Goal: Consume media (video, audio)

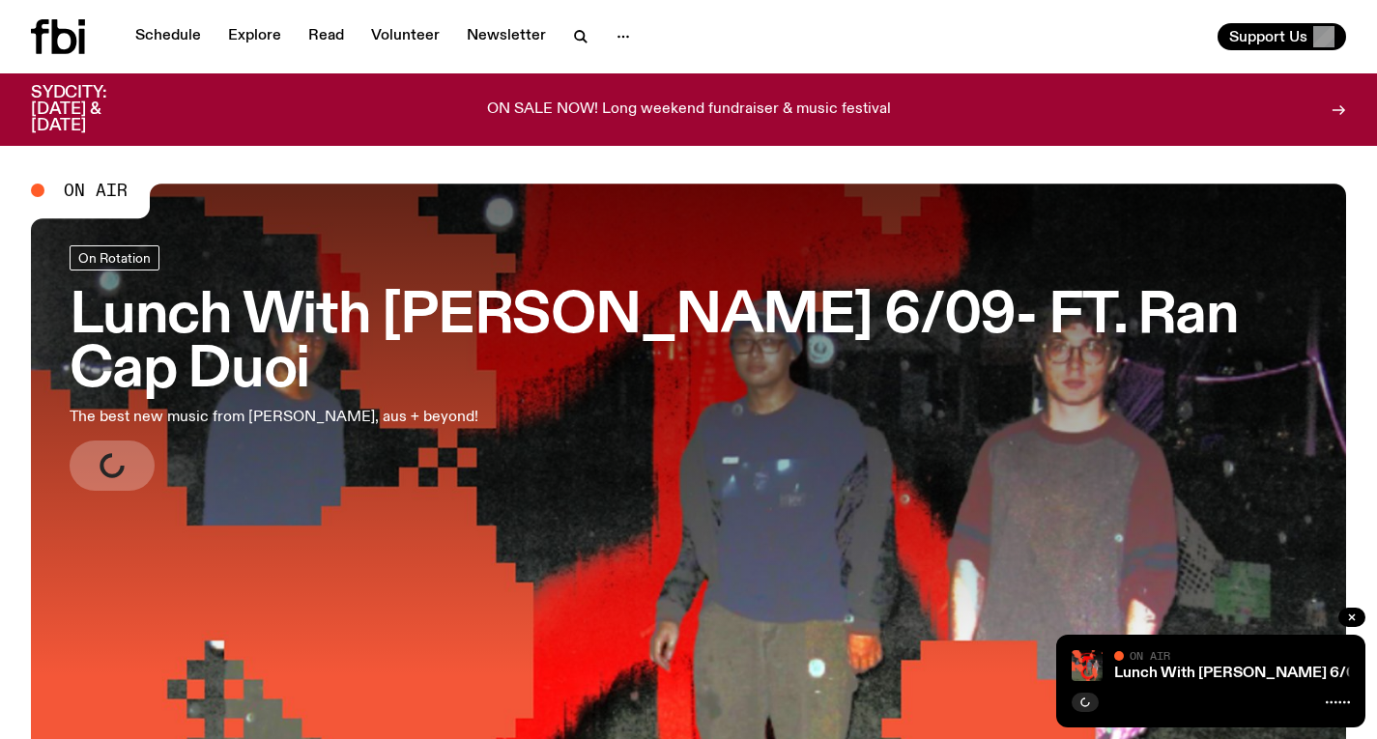
click at [608, 409] on link "Lunch With [PERSON_NAME] 6/09- FT. Ran Cap Duoi The best new music from syd, au…" at bounding box center [689, 367] width 1238 height 245
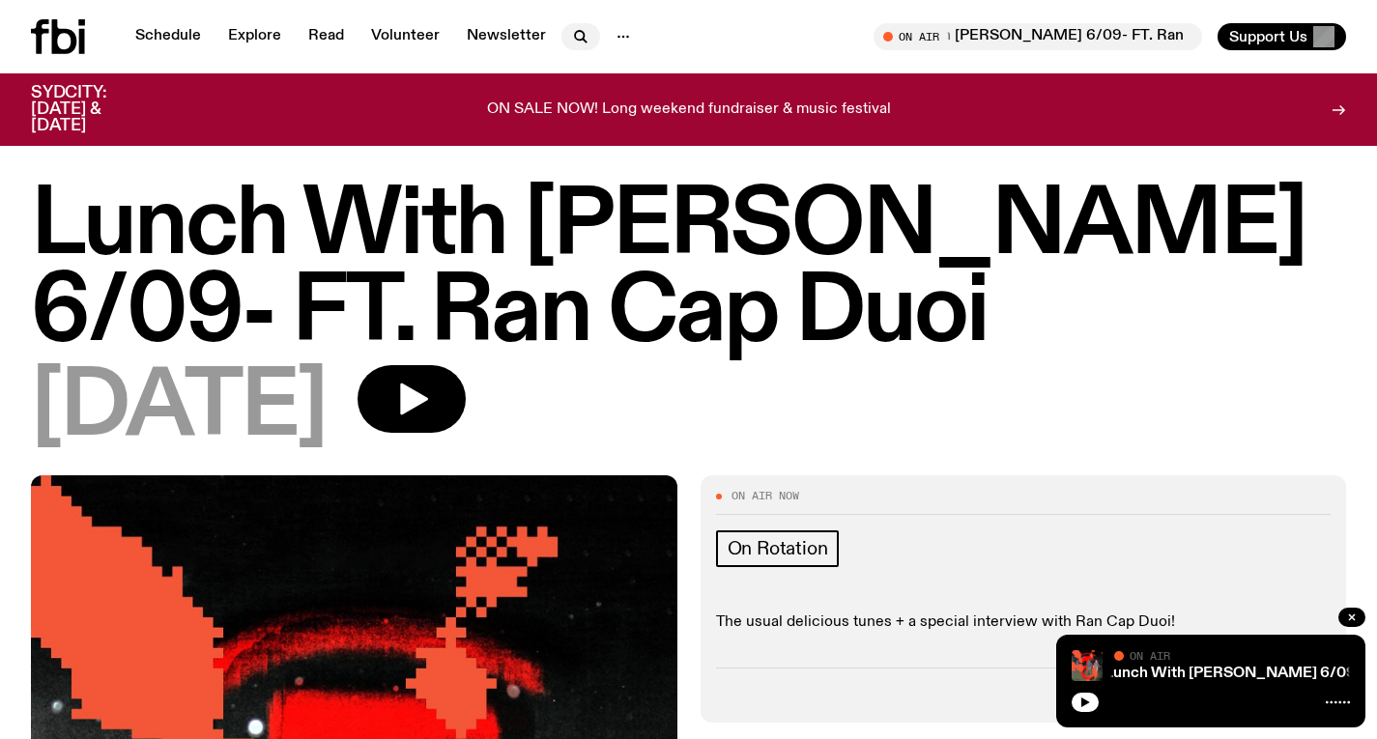
click at [587, 33] on icon "button" at bounding box center [580, 36] width 23 height 23
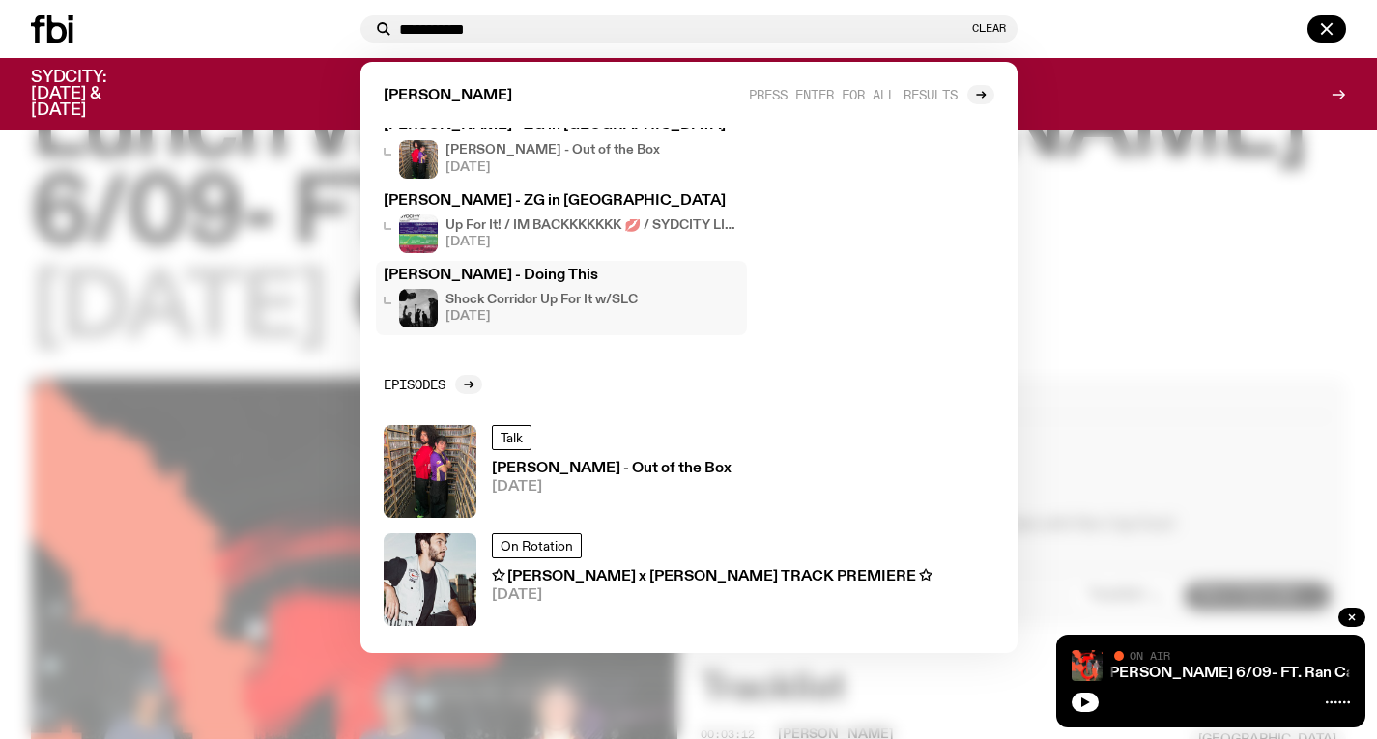
scroll to position [111, 0]
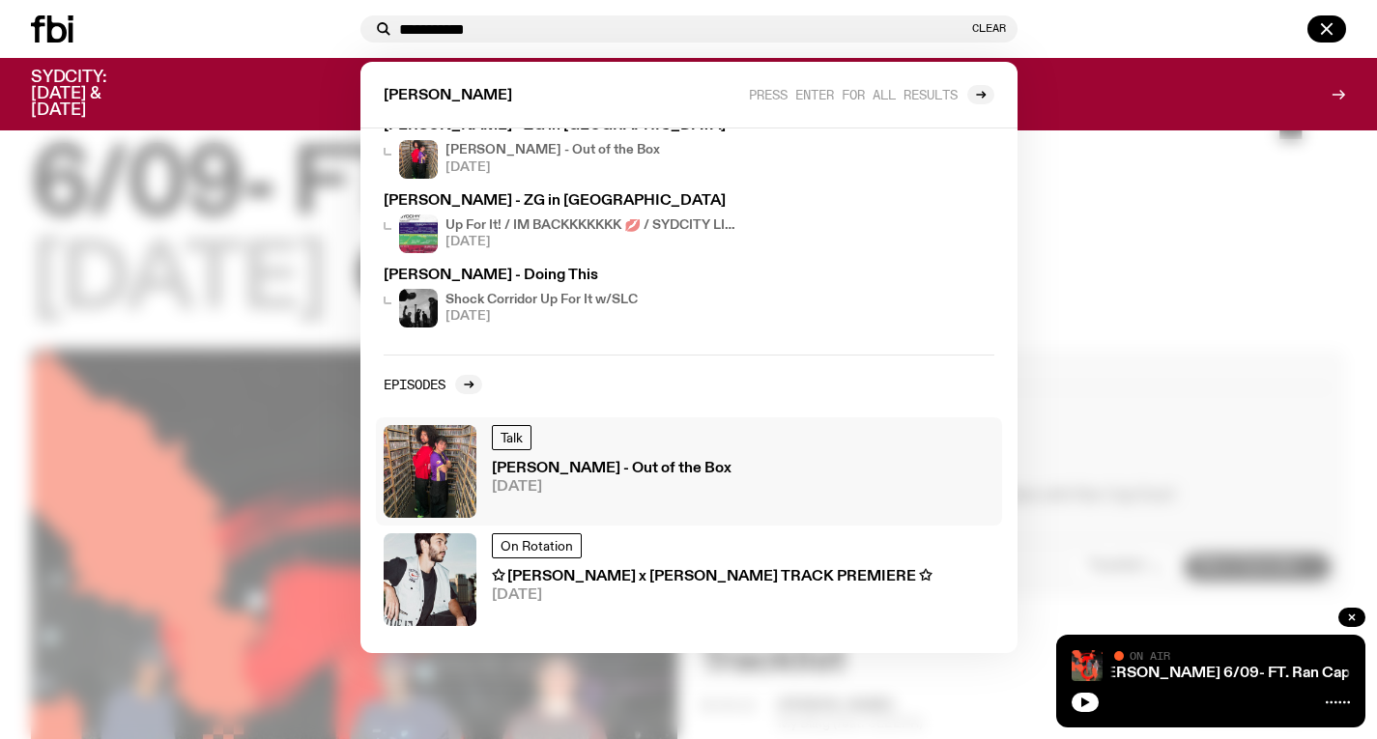
type input "**********"
click at [623, 472] on h3 "[PERSON_NAME] - Out of the Box" at bounding box center [612, 469] width 240 height 14
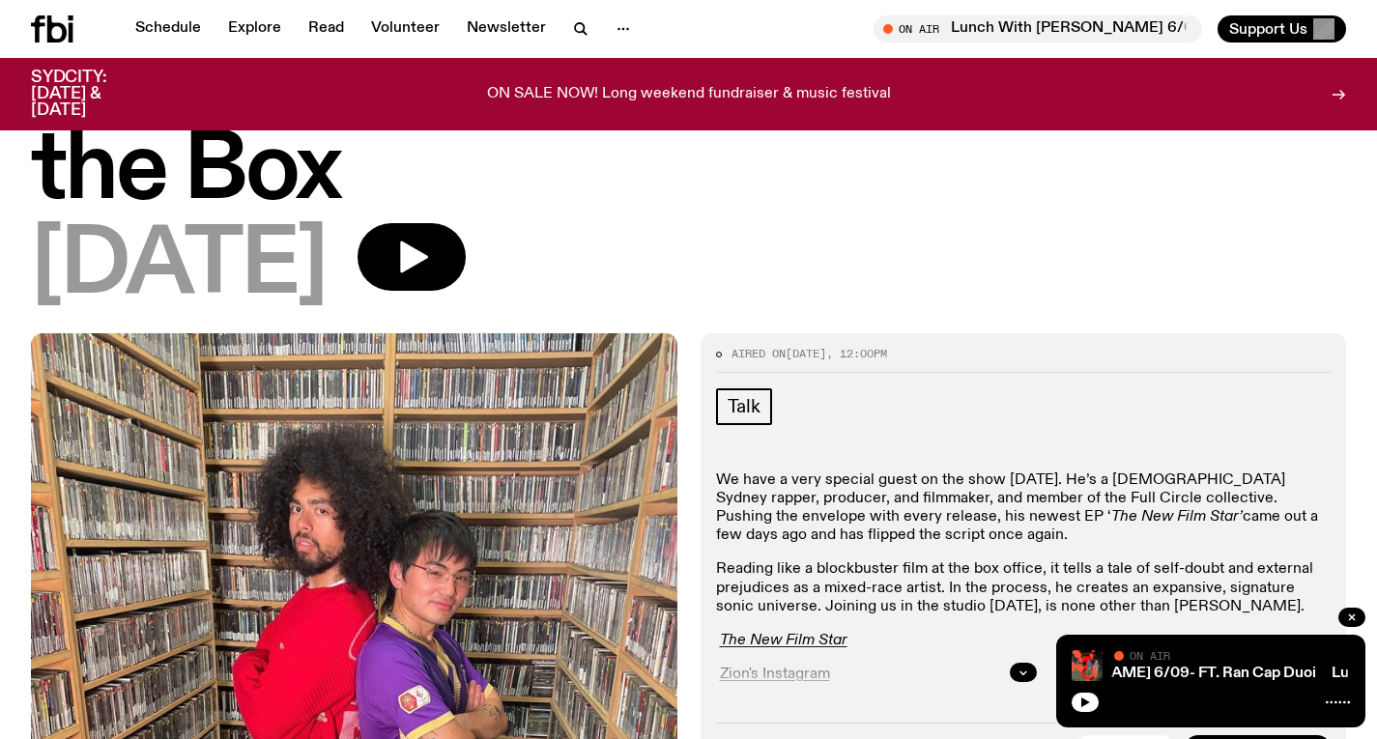
scroll to position [126, 0]
click at [463, 224] on button "button" at bounding box center [412, 258] width 108 height 68
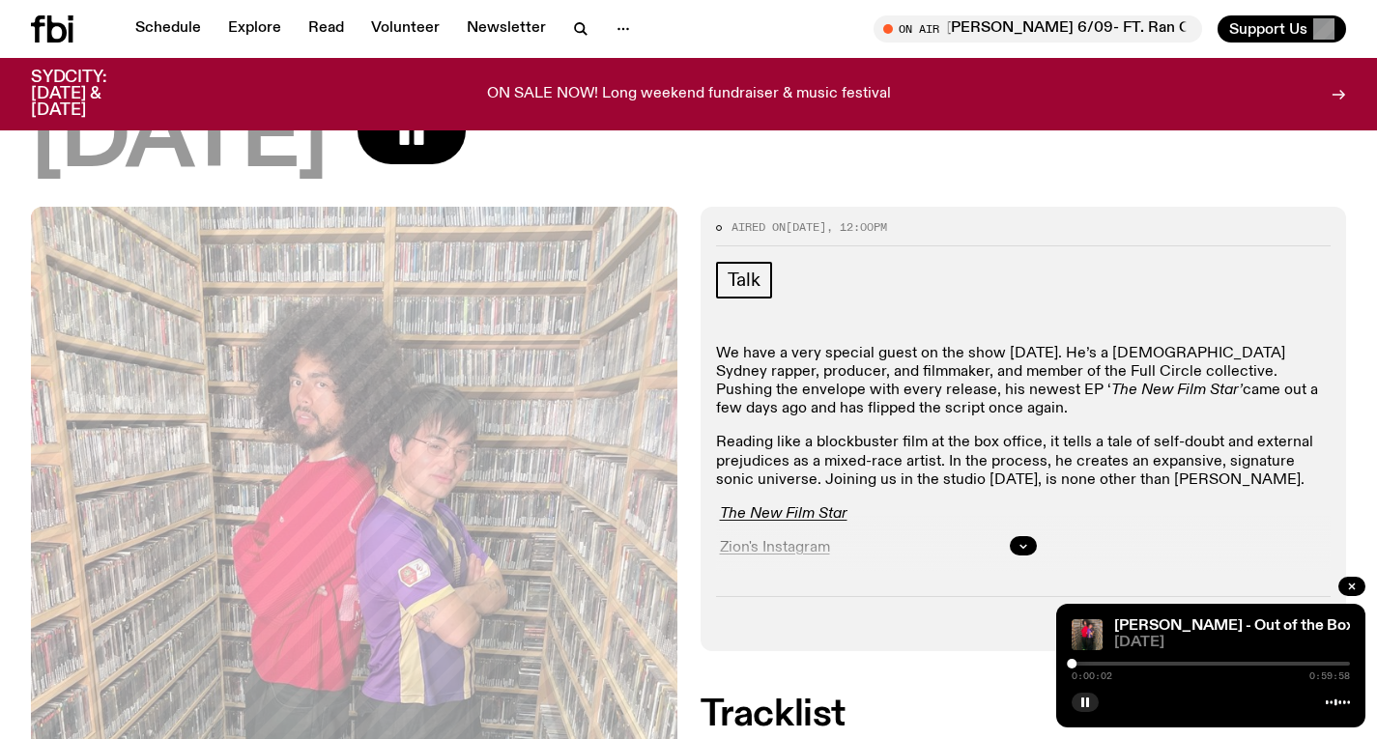
scroll to position [254, 0]
click at [1074, 663] on div at bounding box center [1074, 664] width 10 height 10
click at [1076, 663] on div at bounding box center [1076, 664] width 10 height 10
click at [1078, 663] on div at bounding box center [1079, 664] width 10 height 10
click at [1079, 663] on div at bounding box center [1080, 664] width 10 height 10
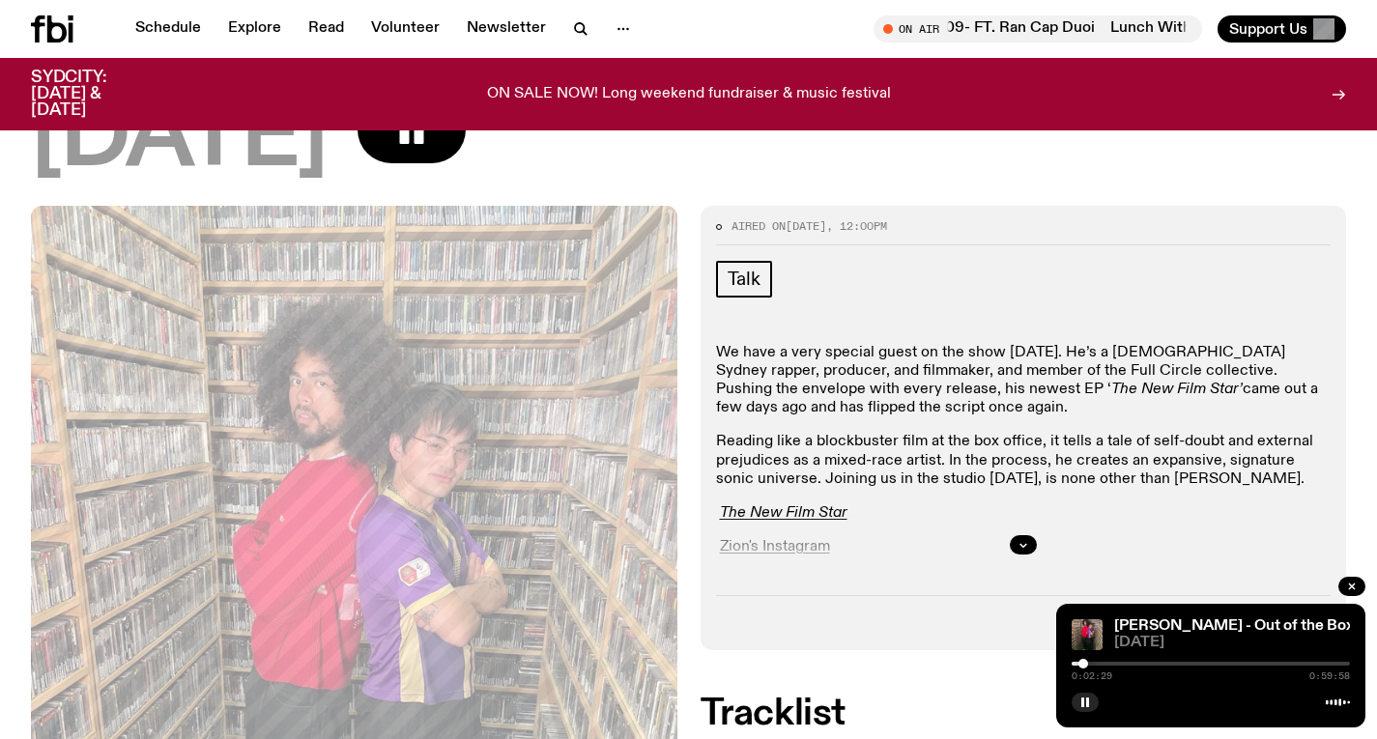
click at [1083, 662] on div at bounding box center [1083, 664] width 10 height 10
click at [1088, 662] on div at bounding box center [1211, 664] width 278 height 4
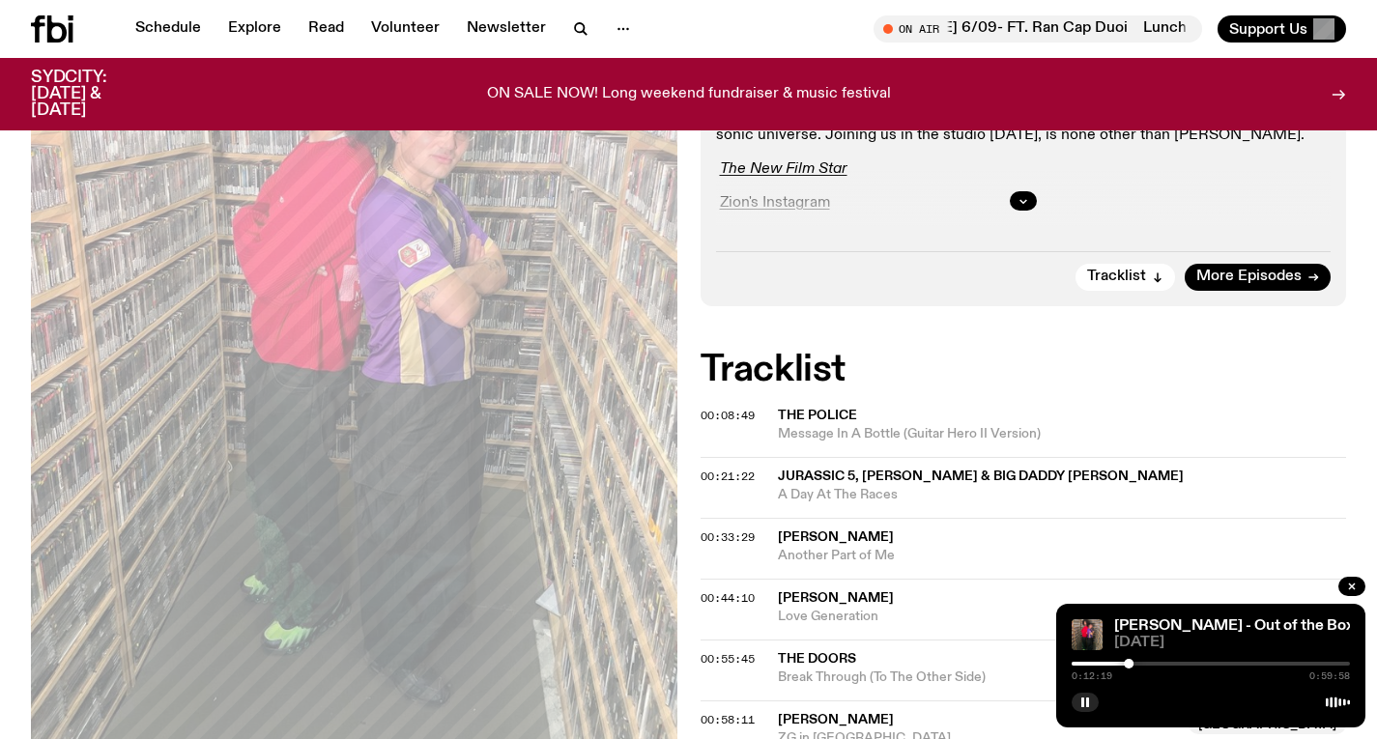
scroll to position [611, 0]
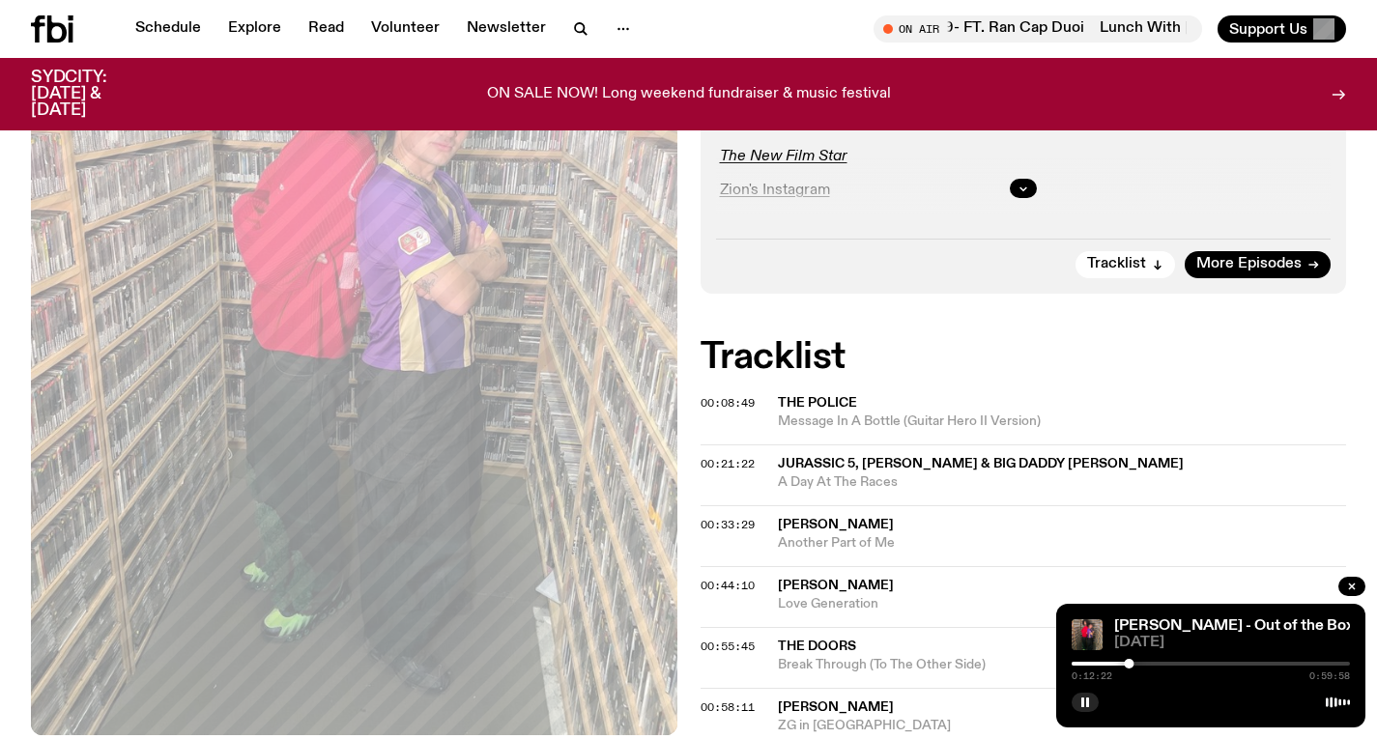
click at [1137, 663] on div at bounding box center [1211, 664] width 278 height 4
click at [1139, 663] on div at bounding box center [1138, 664] width 10 height 10
click at [1142, 663] on div at bounding box center [1142, 664] width 10 height 10
click at [1145, 663] on div at bounding box center [1145, 664] width 10 height 10
click at [1148, 663] on div at bounding box center [1148, 664] width 10 height 10
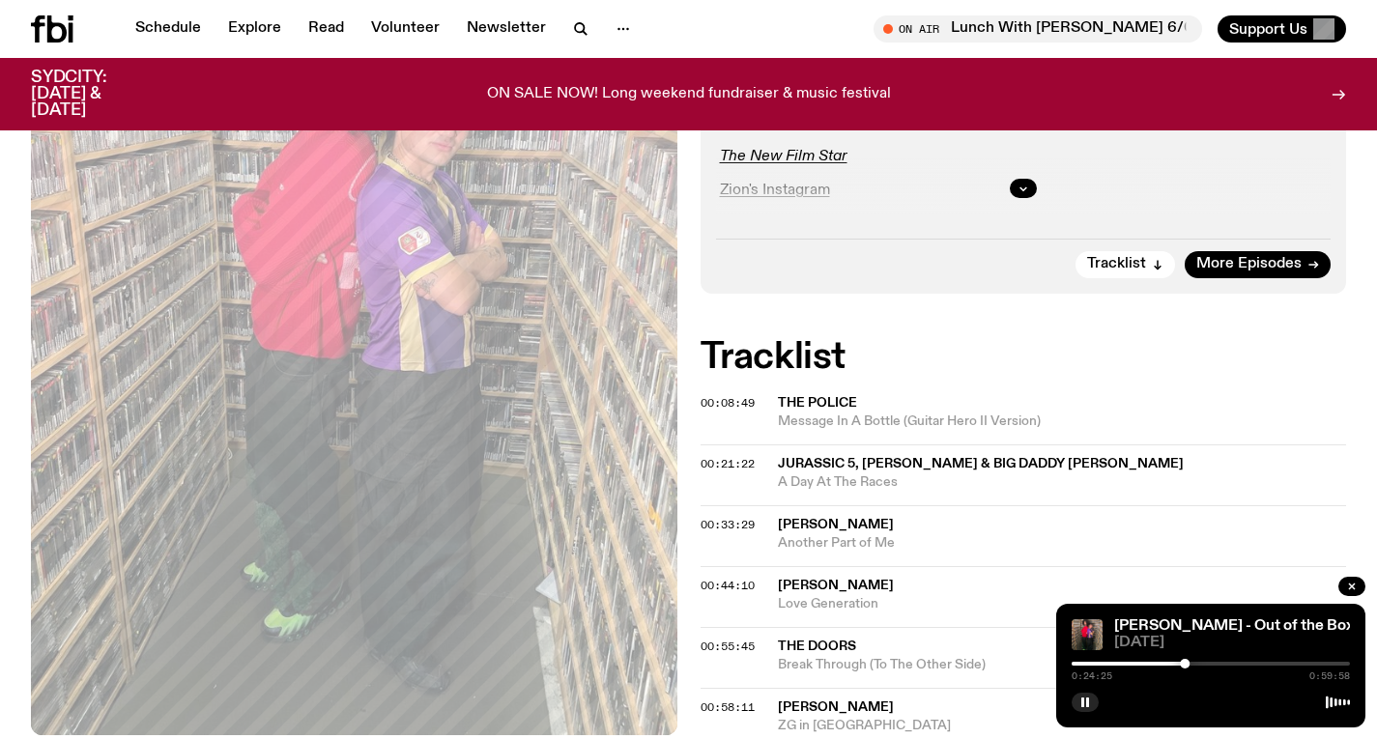
click at [1196, 662] on div at bounding box center [1211, 664] width 278 height 4
click at [1202, 663] on div at bounding box center [1211, 664] width 278 height 4
click at [1208, 665] on div at bounding box center [1211, 664] width 278 height 4
click at [1207, 663] on div at bounding box center [1207, 664] width 10 height 10
click at [1206, 662] on div at bounding box center [1207, 664] width 10 height 10
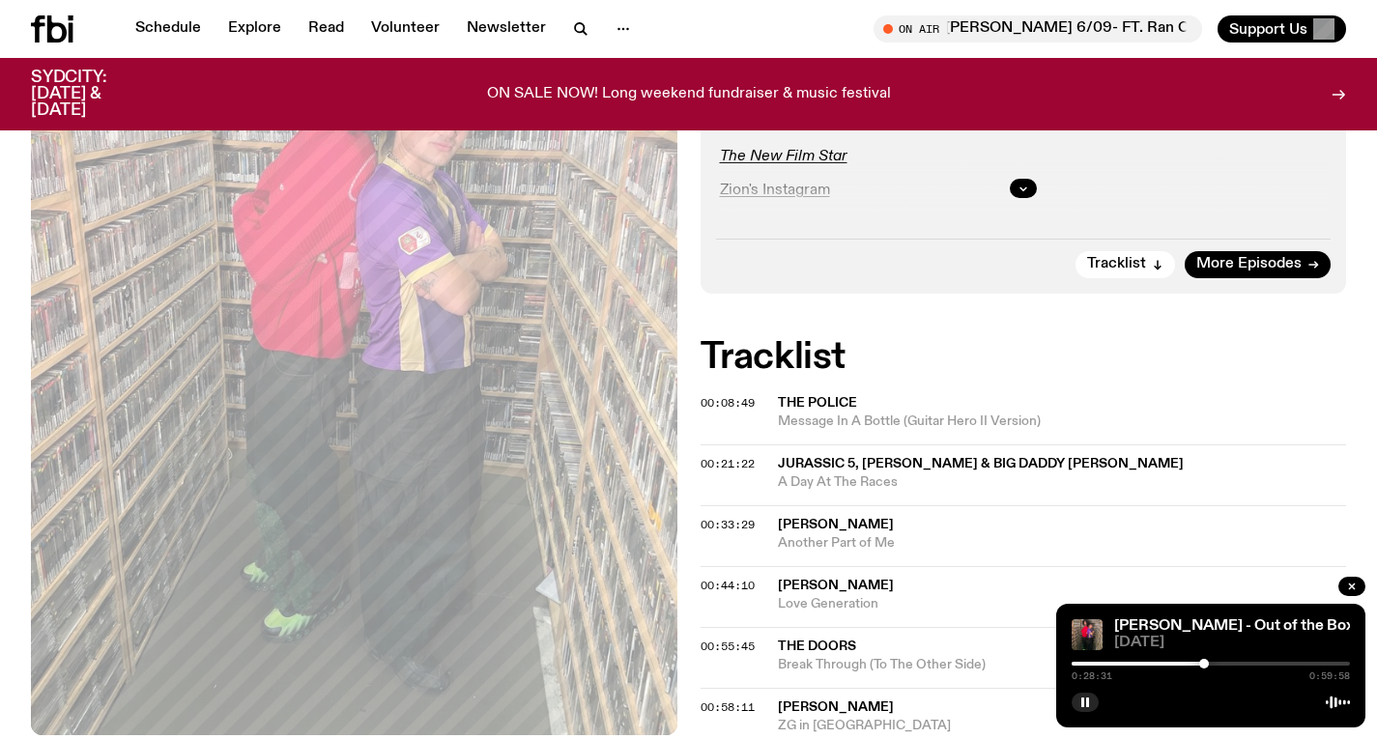
click at [1204, 661] on div at bounding box center [1204, 664] width 10 height 10
click at [1254, 662] on div at bounding box center [1211, 664] width 278 height 4
click at [1263, 664] on div at bounding box center [1211, 664] width 278 height 4
click at [1262, 662] on div at bounding box center [1262, 664] width 10 height 10
click at [1258, 661] on div at bounding box center [1258, 664] width 10 height 10
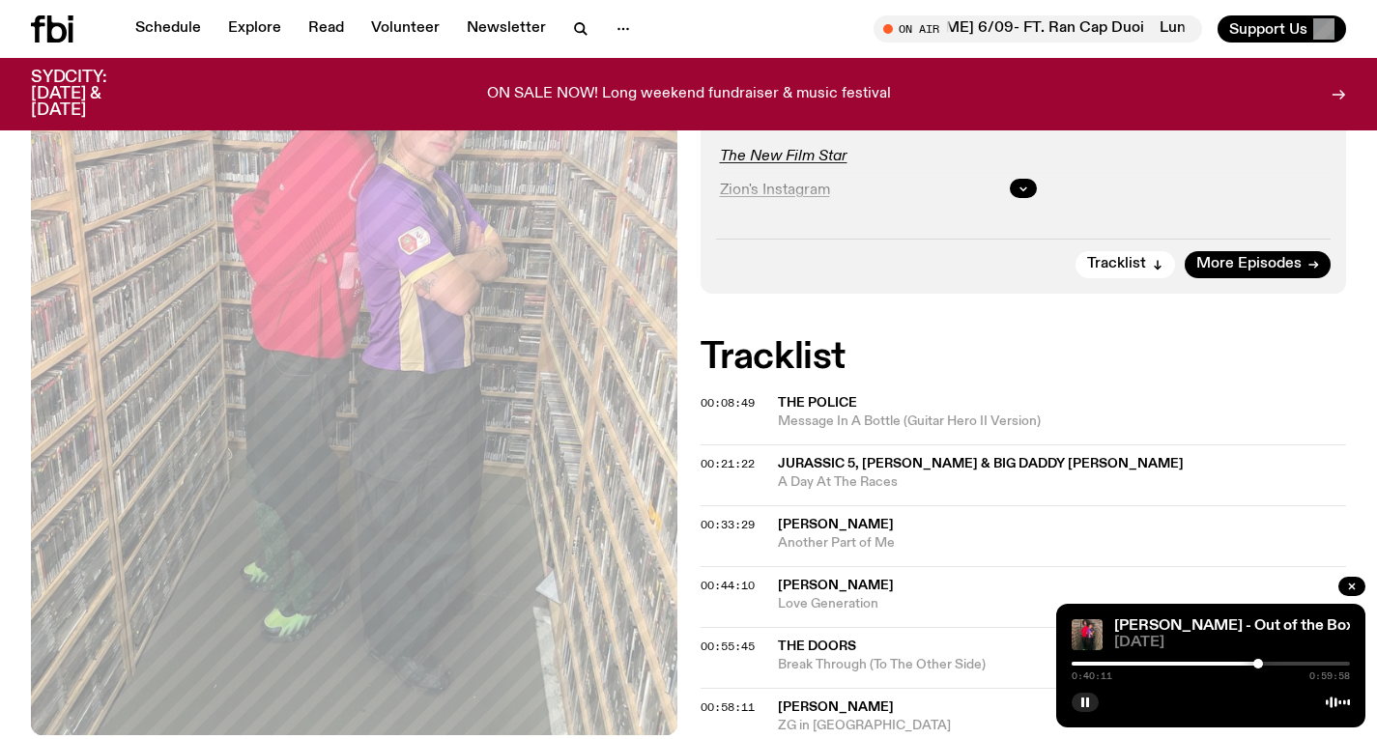
click at [1255, 659] on div at bounding box center [1258, 664] width 10 height 10
click at [1347, 579] on button "button" at bounding box center [1351, 586] width 27 height 19
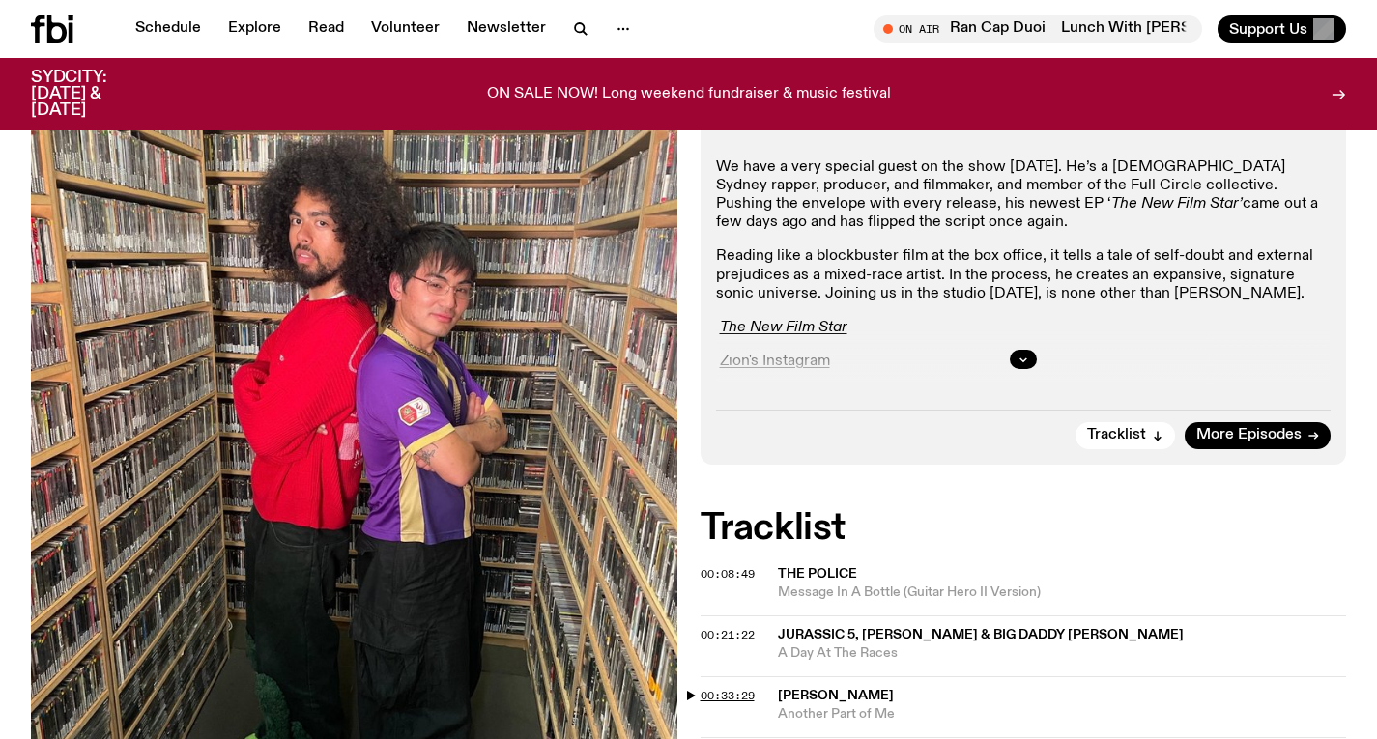
scroll to position [0, 0]
